Goal: Register for event/course

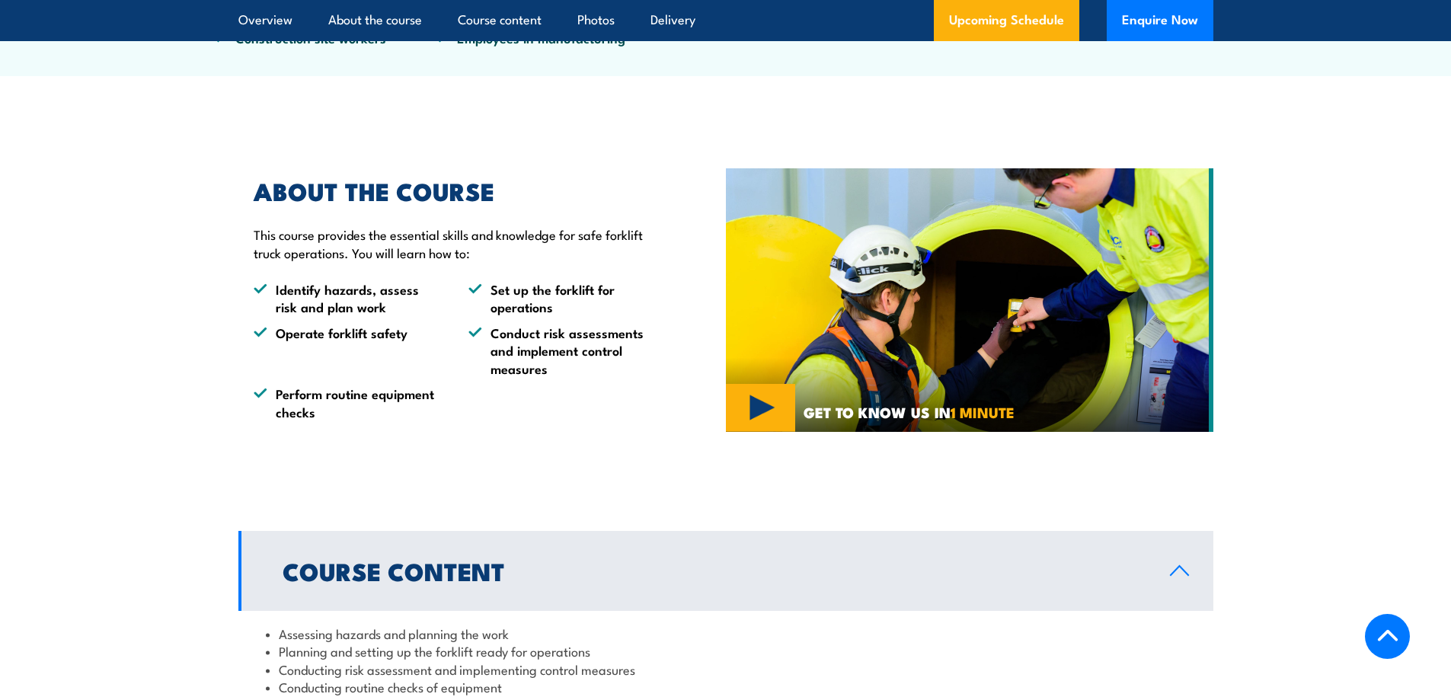
scroll to position [1219, 0]
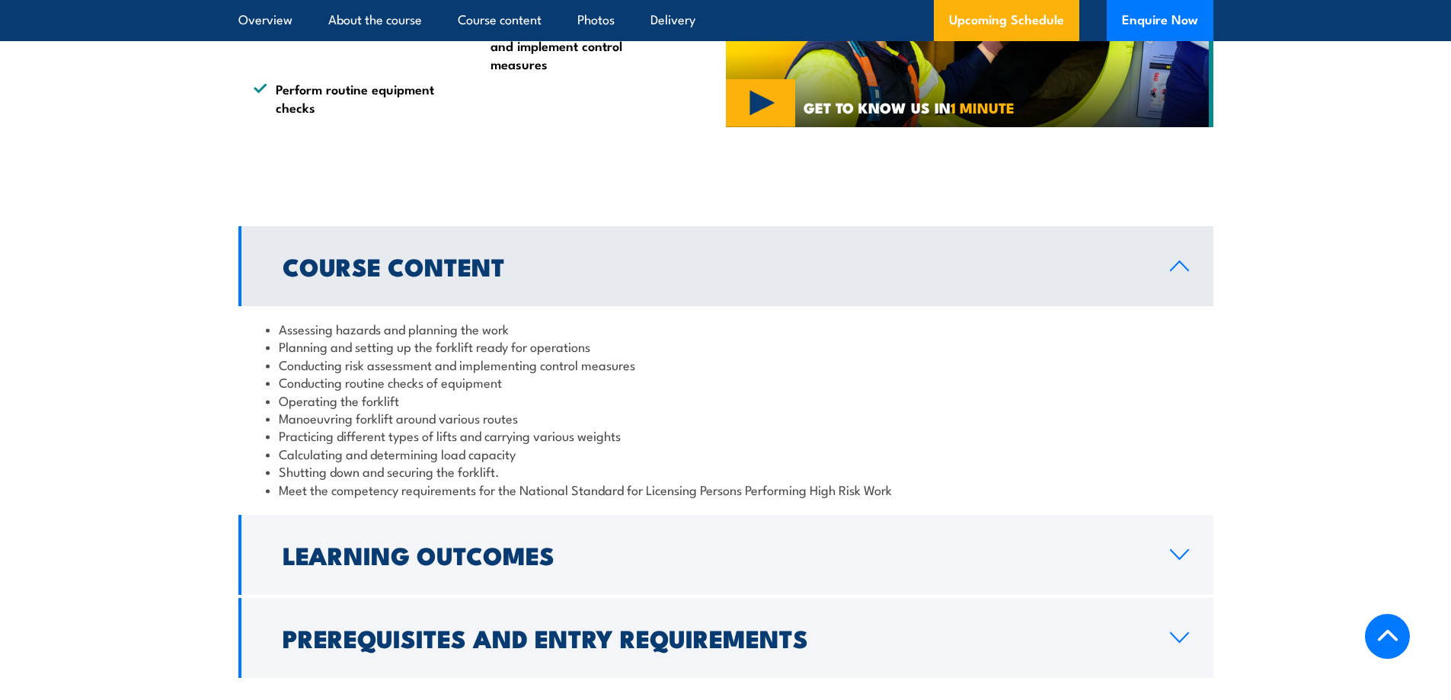
click at [923, 278] on link "Course Content" at bounding box center [725, 266] width 975 height 80
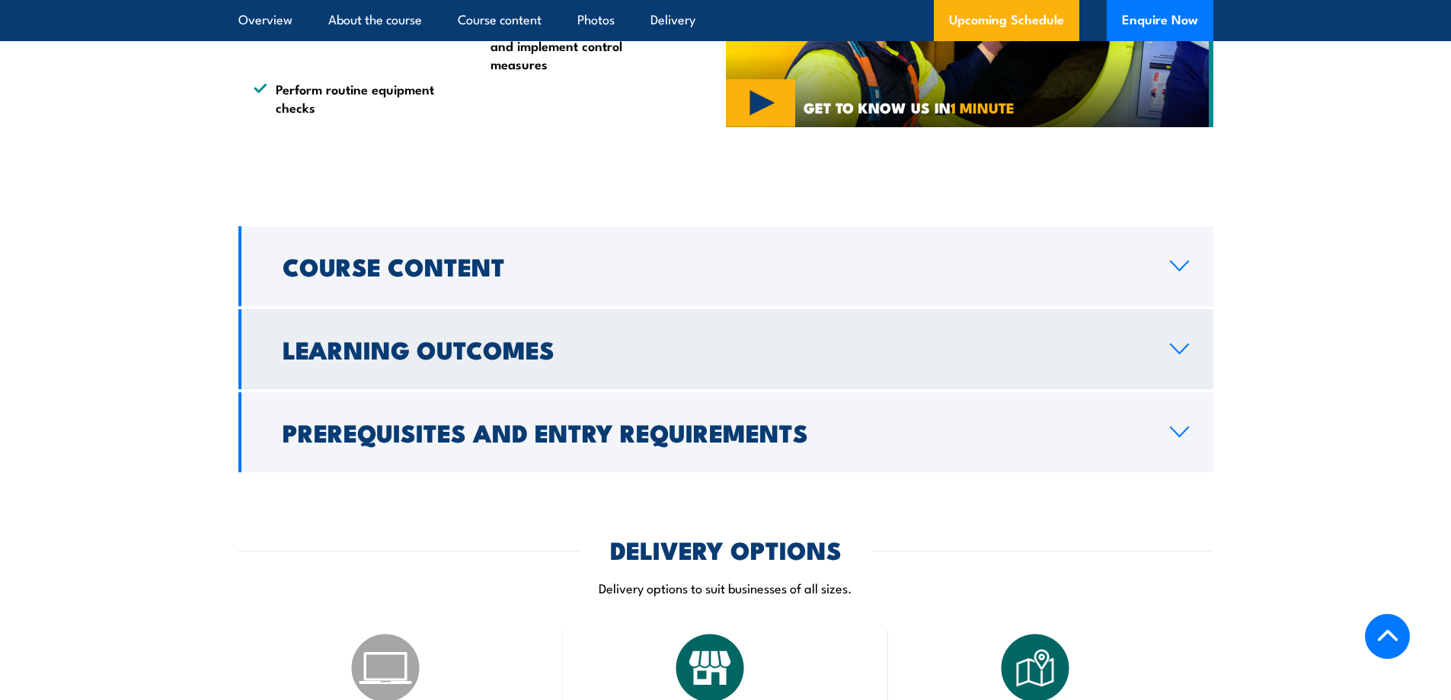
click at [1072, 354] on h2 "Learning Outcomes" at bounding box center [714, 348] width 863 height 21
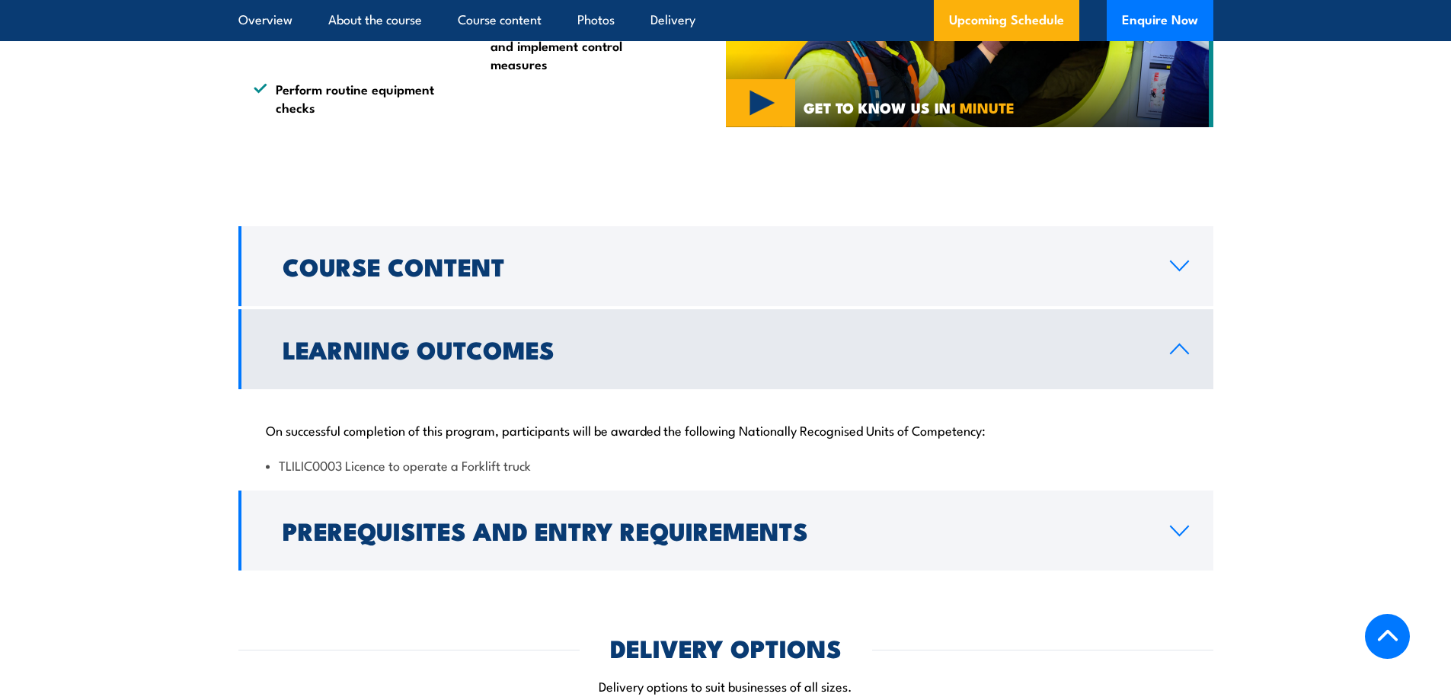
click at [1101, 356] on h2 "Learning Outcomes" at bounding box center [714, 348] width 863 height 21
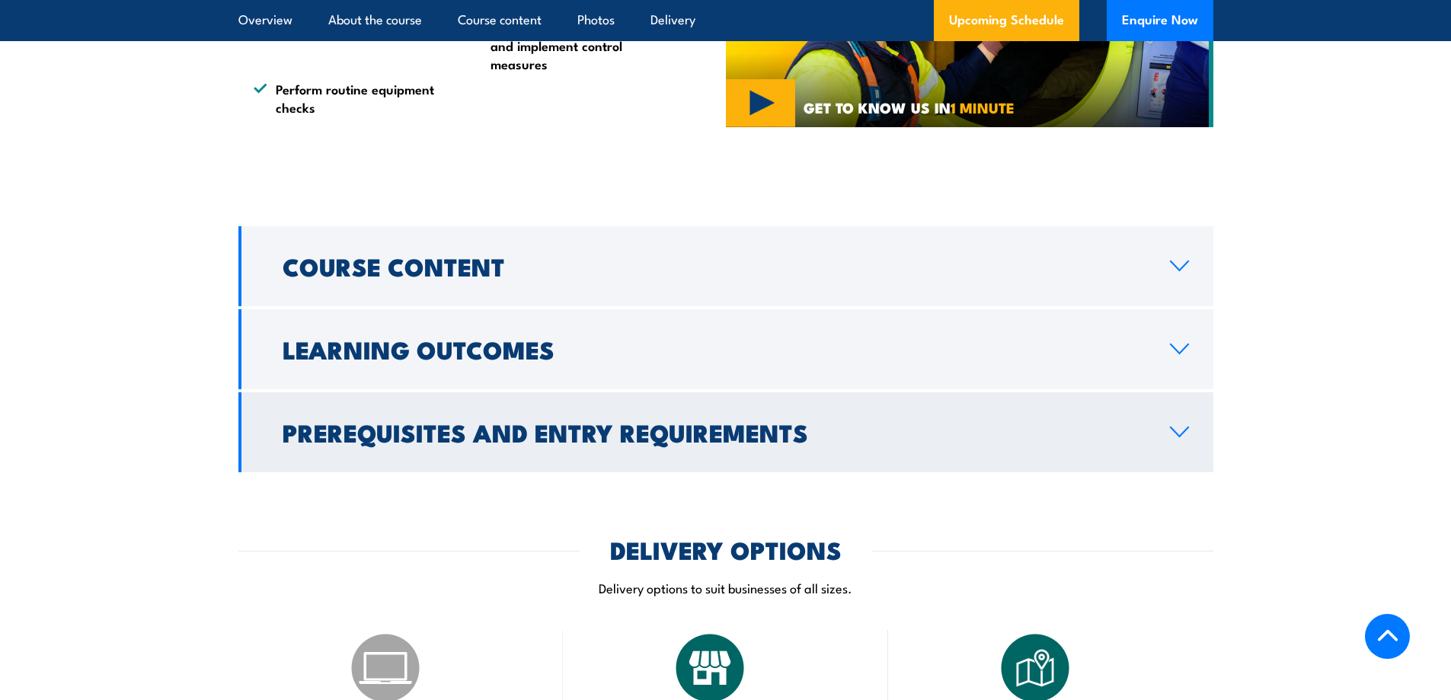
click at [1035, 448] on link "Prerequisites and Entry Requirements" at bounding box center [725, 432] width 975 height 80
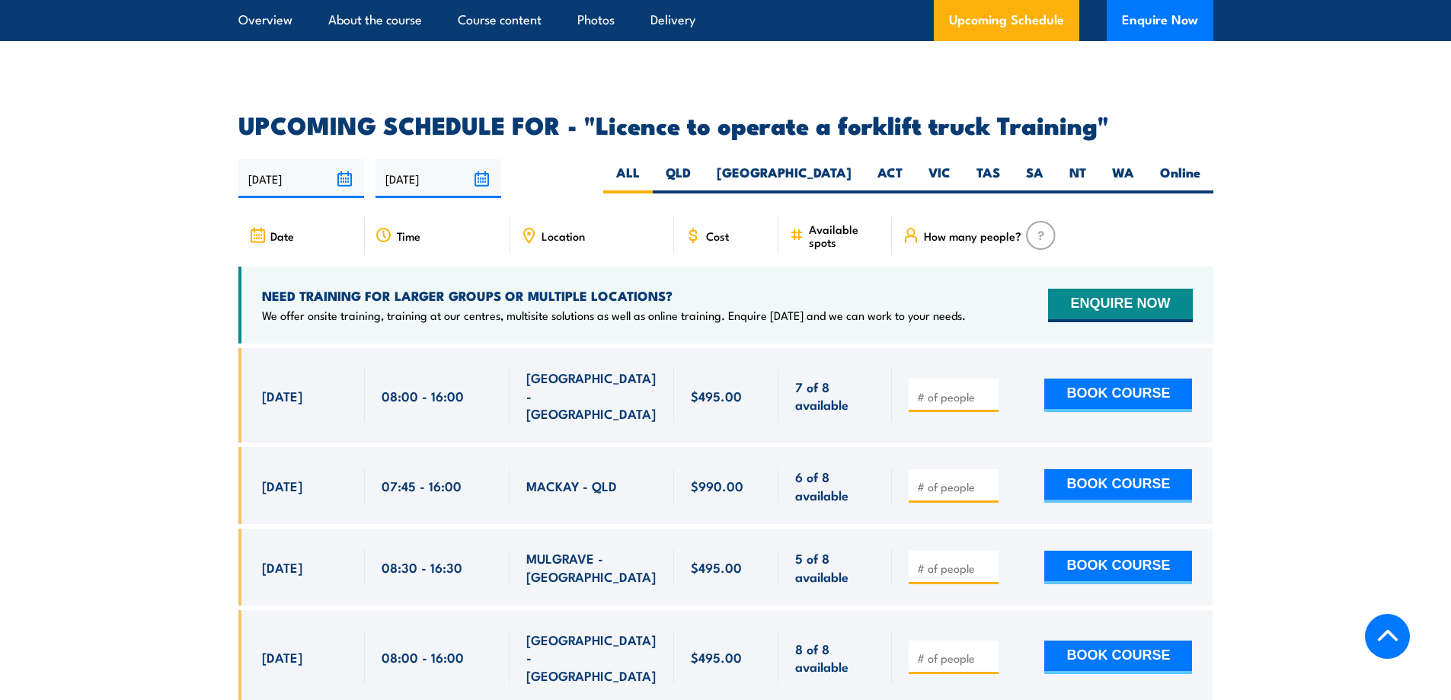
scroll to position [2743, 0]
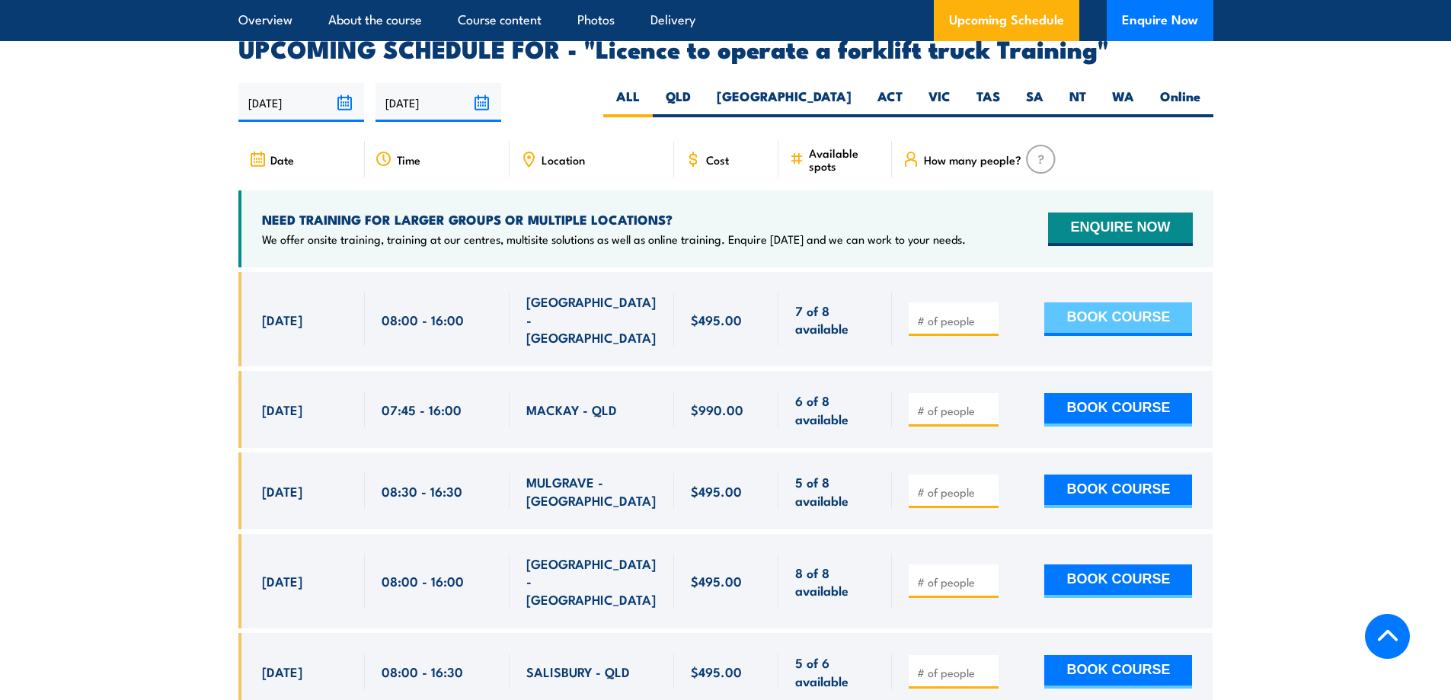
click at [1133, 302] on button "BOOK COURSE" at bounding box center [1119, 319] width 148 height 34
click at [965, 313] on input "number" at bounding box center [955, 320] width 76 height 15
type input "1"
click at [1091, 302] on button "BOOK COURSE" at bounding box center [1119, 319] width 148 height 34
